Goal: Transaction & Acquisition: Purchase product/service

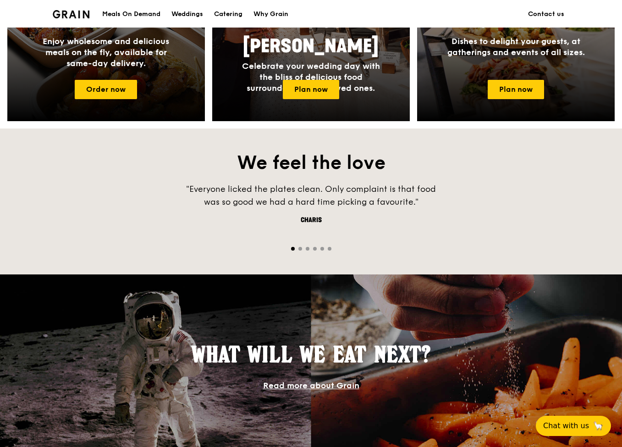
scroll to position [514, 0]
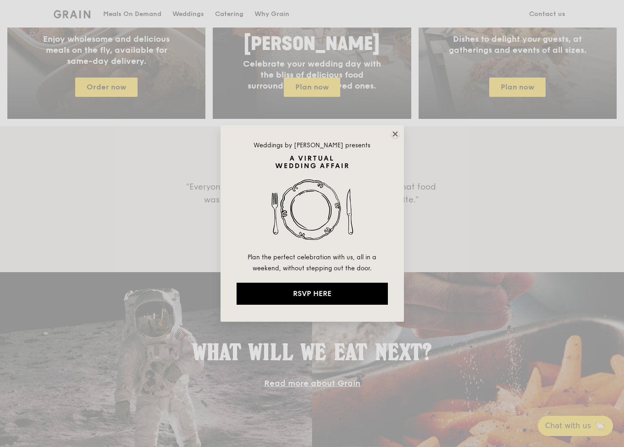
click at [395, 132] on icon at bounding box center [395, 134] width 8 height 8
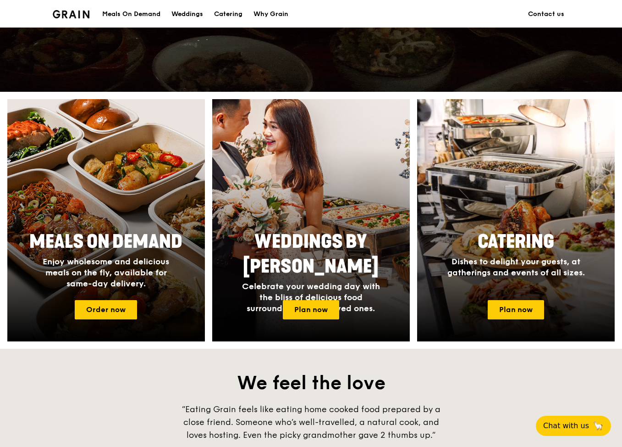
scroll to position [298, 0]
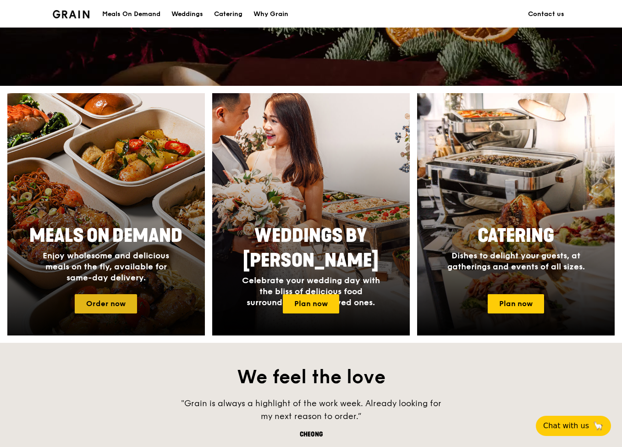
click at [117, 304] on link "Order now" at bounding box center [106, 303] width 62 height 19
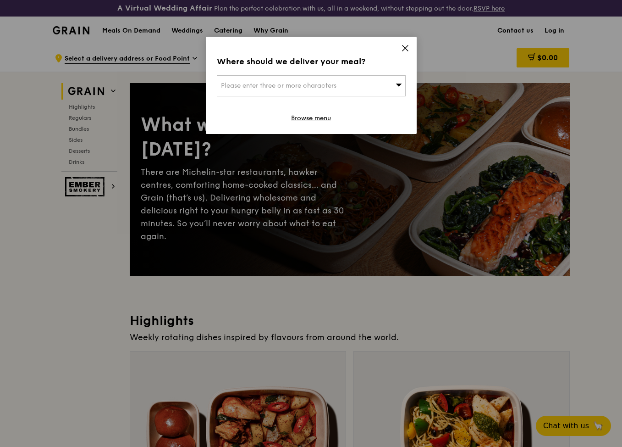
click at [406, 46] on icon at bounding box center [405, 48] width 8 height 8
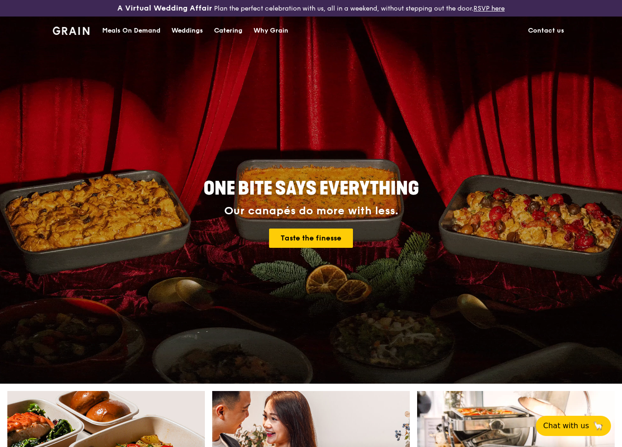
click at [228, 29] on div "Catering" at bounding box center [228, 31] width 28 height 28
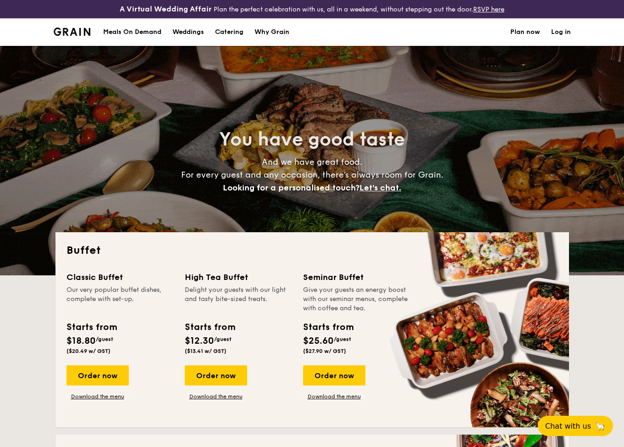
select select
